Goal: Task Accomplishment & Management: Use online tool/utility

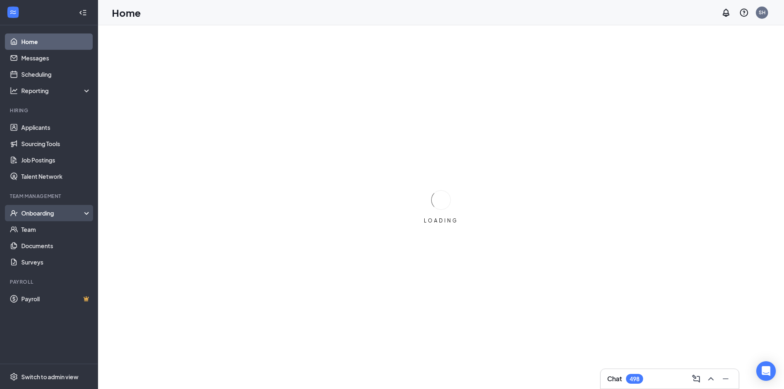
click at [41, 211] on div "Onboarding" at bounding box center [52, 213] width 63 height 8
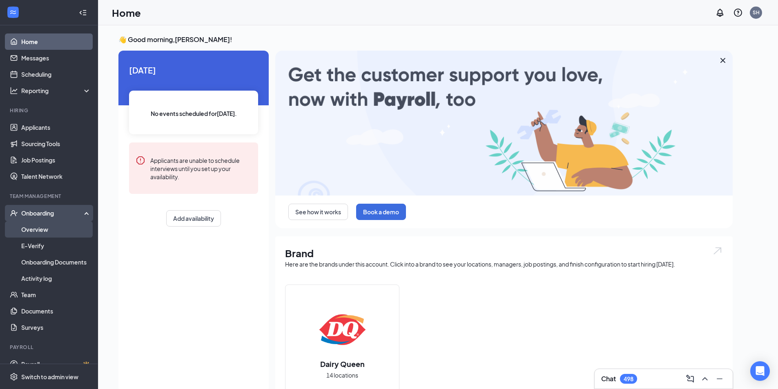
click at [39, 230] on link "Overview" at bounding box center [56, 229] width 70 height 16
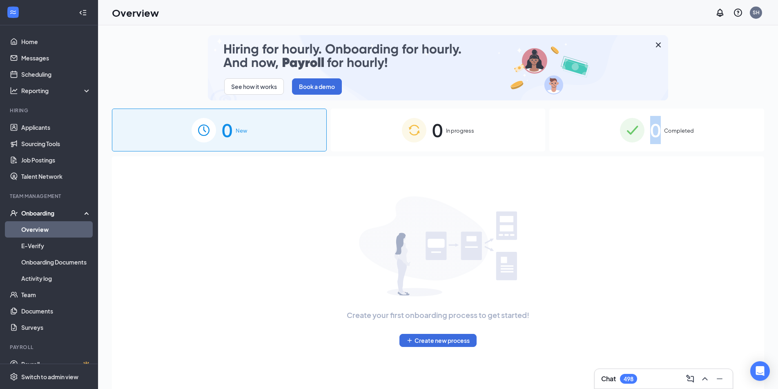
click at [656, 134] on span "0" at bounding box center [655, 130] width 11 height 28
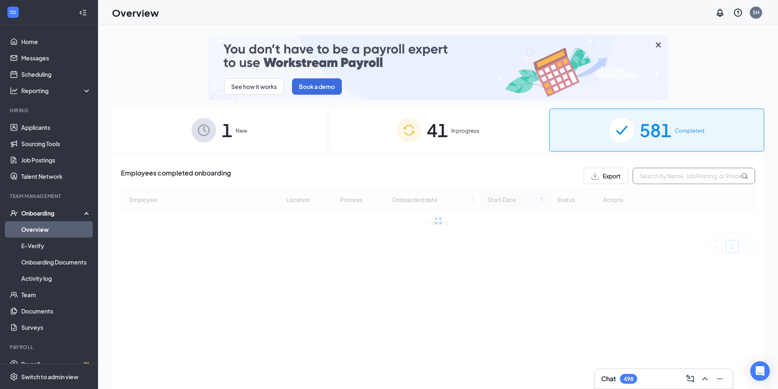
click at [677, 175] on input "text" at bounding box center [694, 176] width 123 height 16
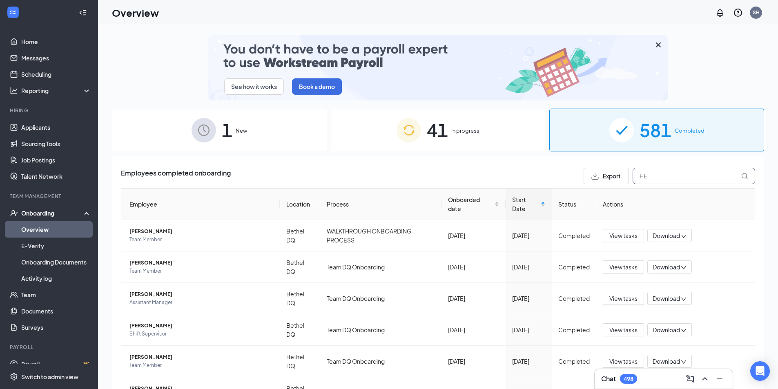
type input "HEL"
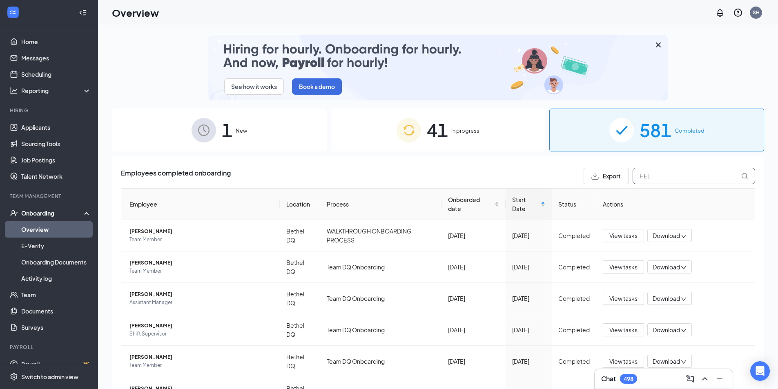
click at [658, 174] on input "HEL" at bounding box center [694, 176] width 123 height 16
